Goal: Check status: Check status

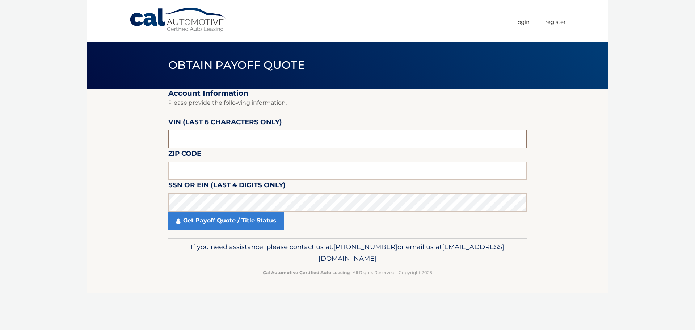
click at [246, 133] on input "text" at bounding box center [347, 139] width 358 height 18
paste input "341934"
type input "341934"
click at [223, 164] on input "text" at bounding box center [347, 171] width 358 height 18
type input "11739"
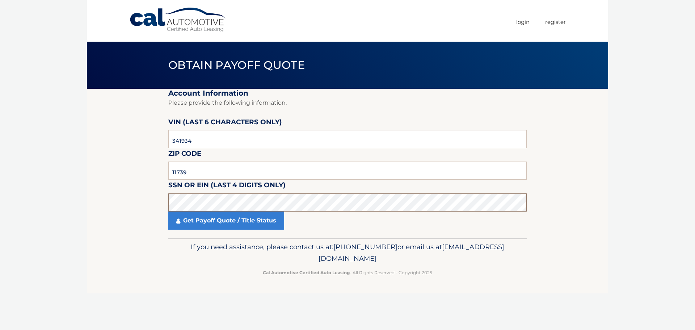
click button "For Originating Dealer" at bounding box center [0, 0] width 0 height 0
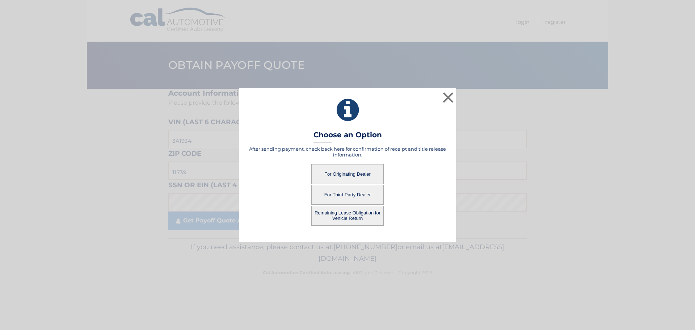
click at [351, 174] on button "For Originating Dealer" at bounding box center [347, 174] width 72 height 20
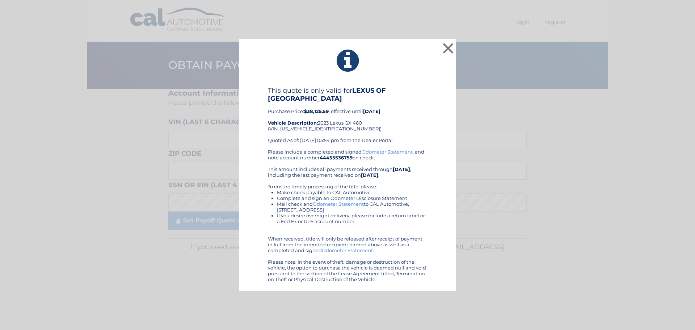
drag, startPoint x: 330, startPoint y: 110, endPoint x: 268, endPoint y: 112, distance: 62.3
click at [268, 112] on div "This quote is only valid for LEXUS OF SMITHTOWN Purchase Price: $38,125.59 , ef…" at bounding box center [347, 118] width 159 height 62
copy div "Purchase Price: $38,125.59"
